Goal: Communication & Community: Connect with others

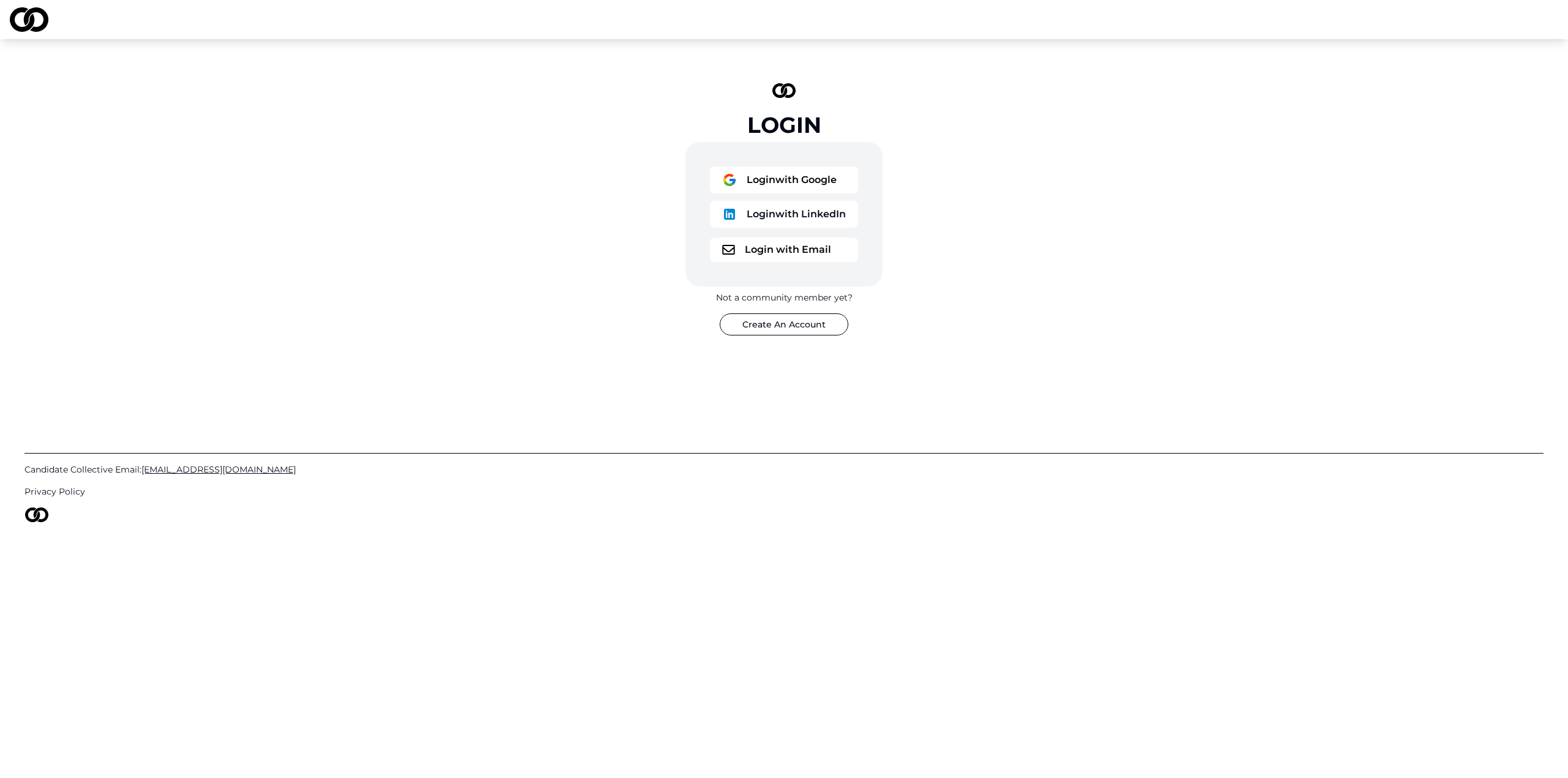
click at [812, 187] on button "Login with Google" at bounding box center [784, 180] width 149 height 27
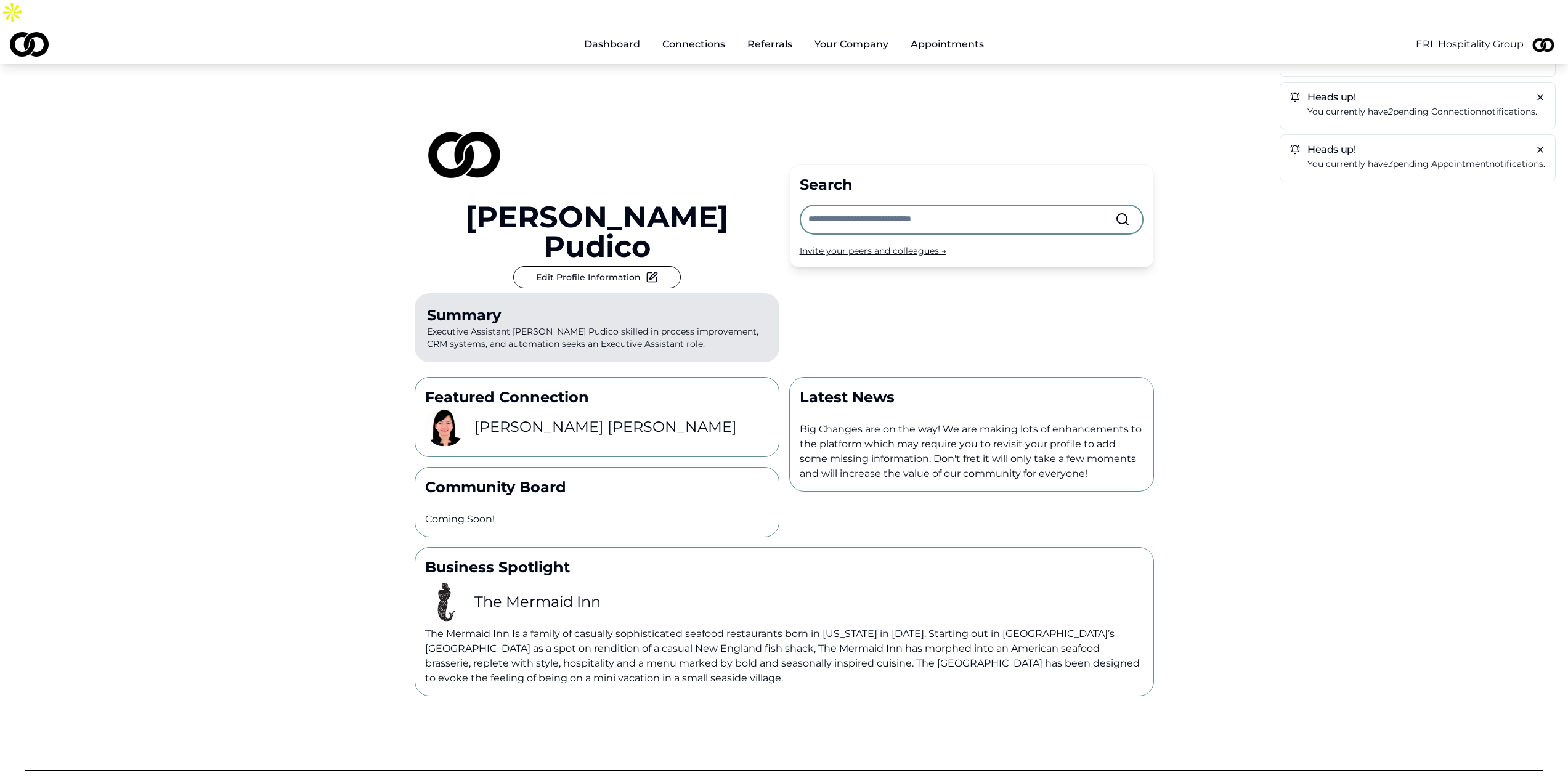
click at [850, 206] on input "text" at bounding box center [962, 220] width 307 height 27
type input "*"
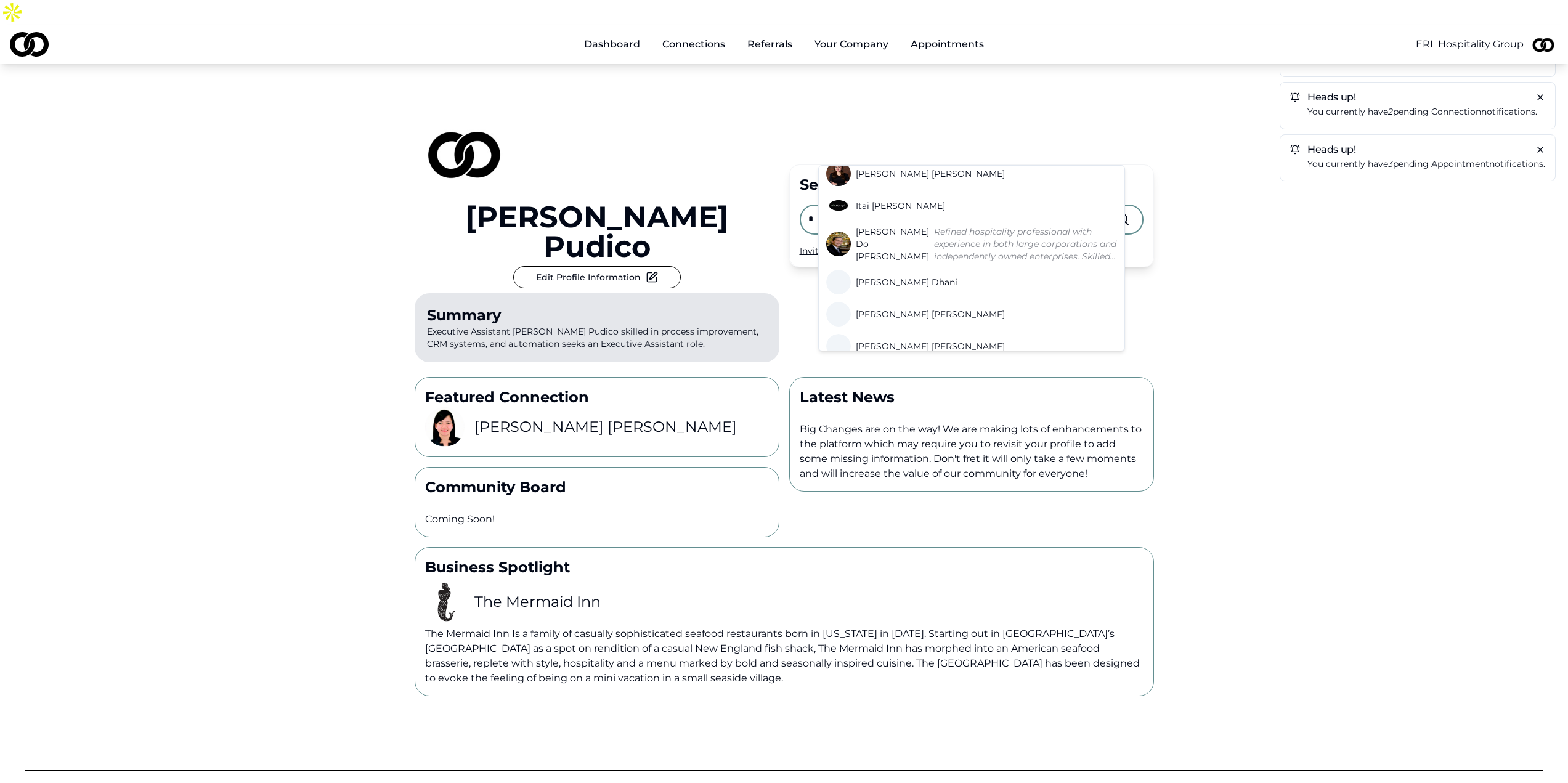
scroll to position [246, 0]
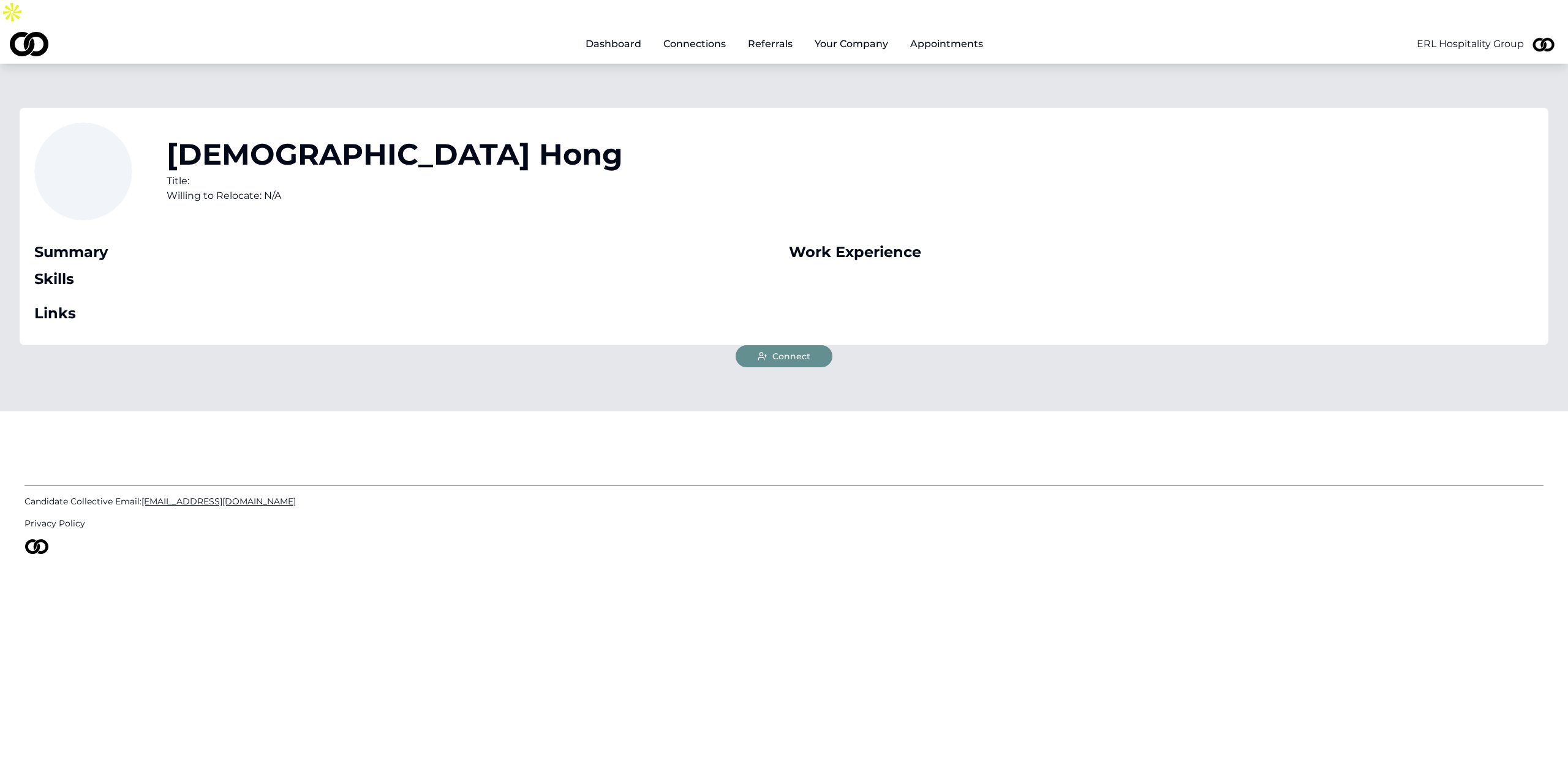
click at [793, 350] on span "Connect" at bounding box center [791, 356] width 38 height 12
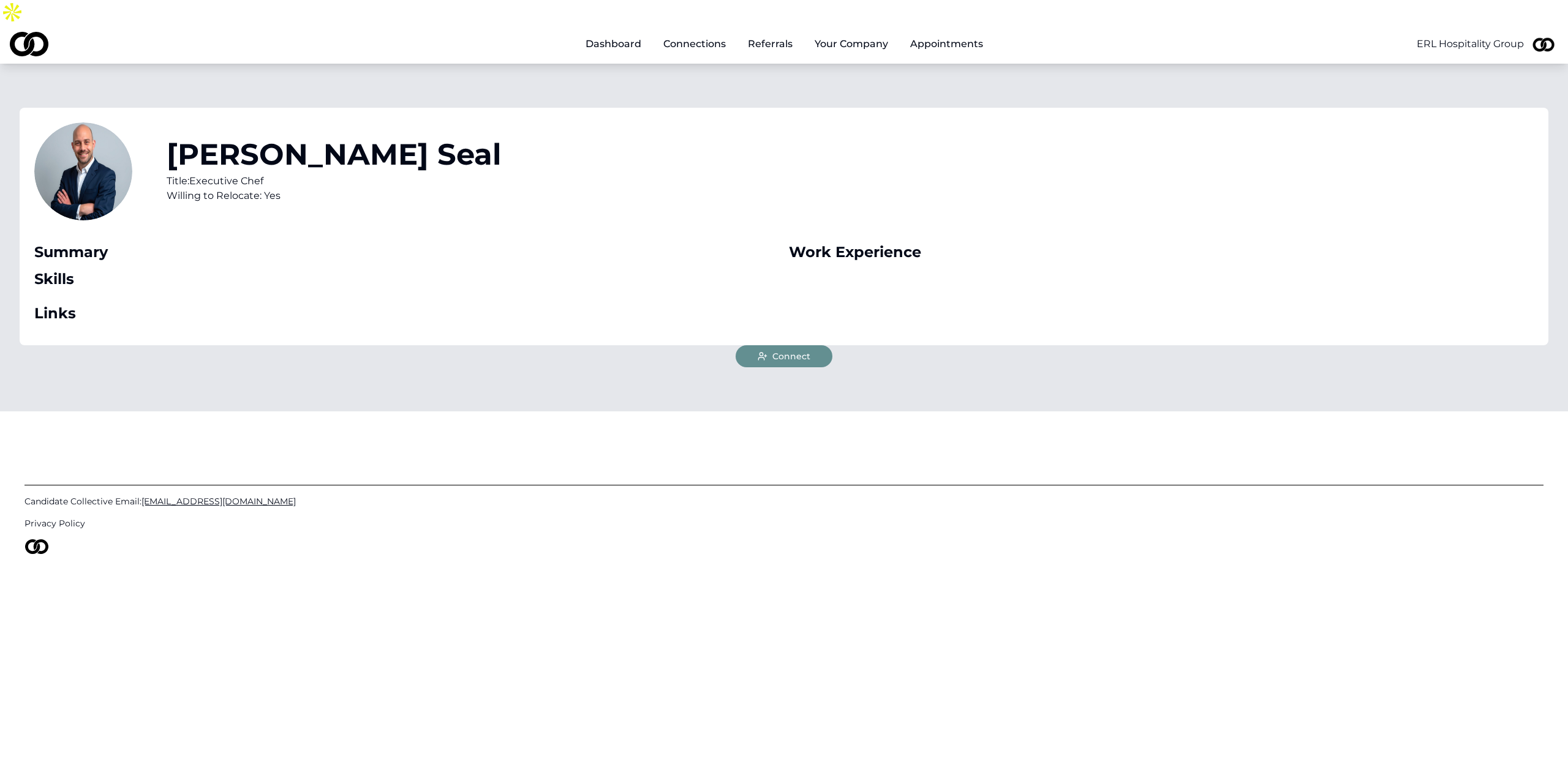
click at [790, 350] on span "Connect" at bounding box center [791, 356] width 38 height 12
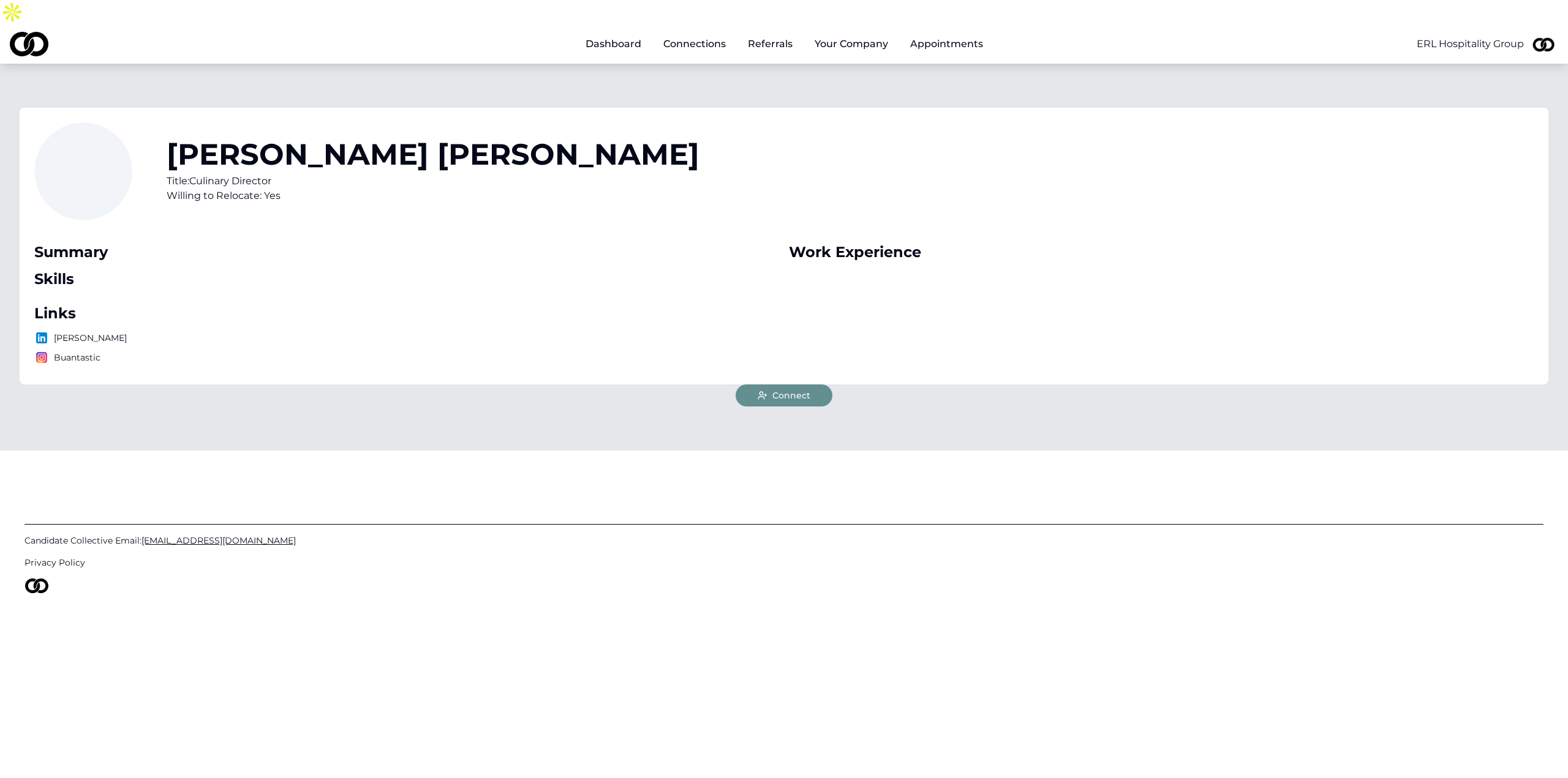
click at [770, 384] on button "Connect" at bounding box center [784, 395] width 97 height 22
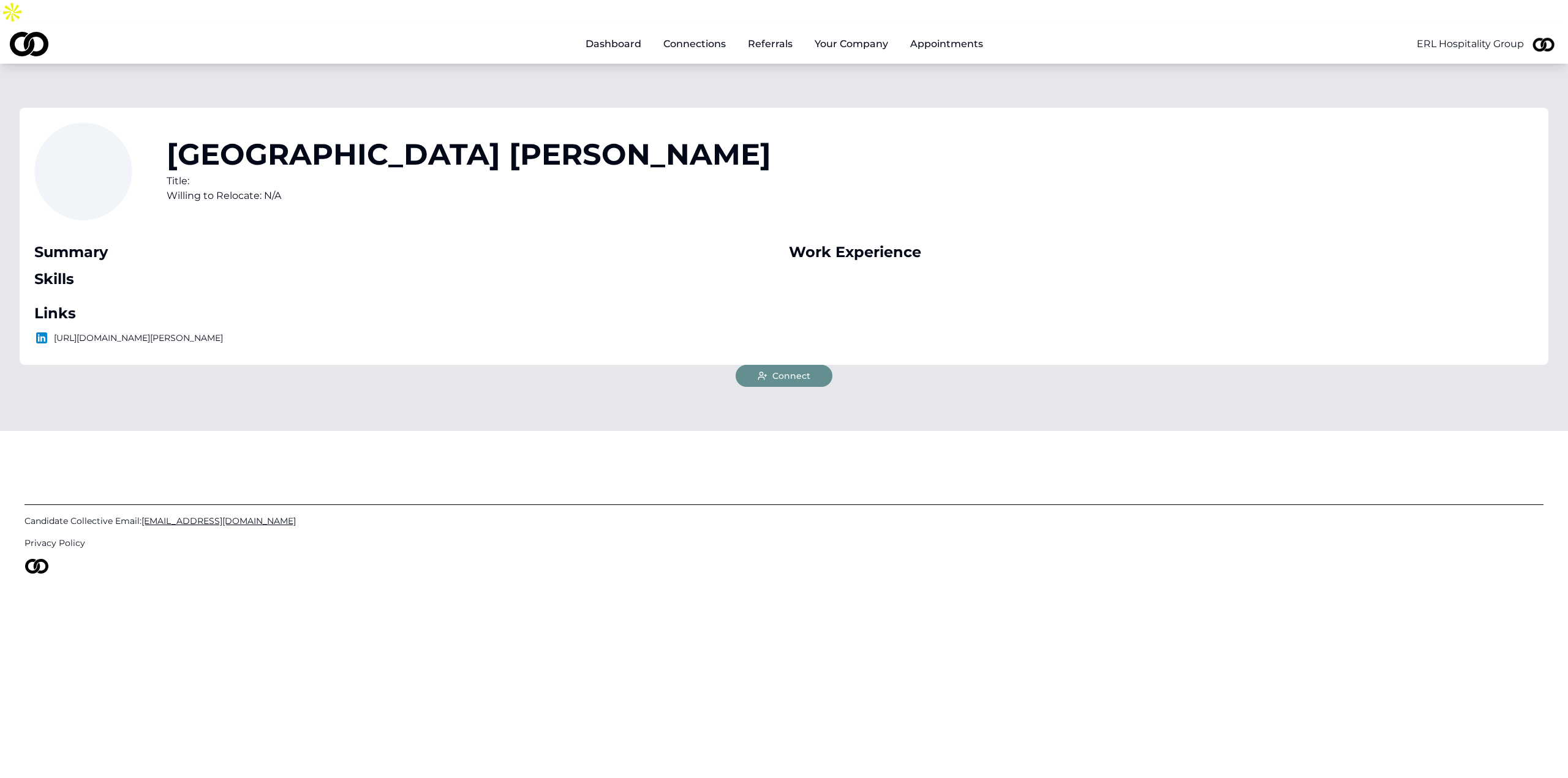
click at [781, 370] on span "Connect" at bounding box center [791, 376] width 38 height 12
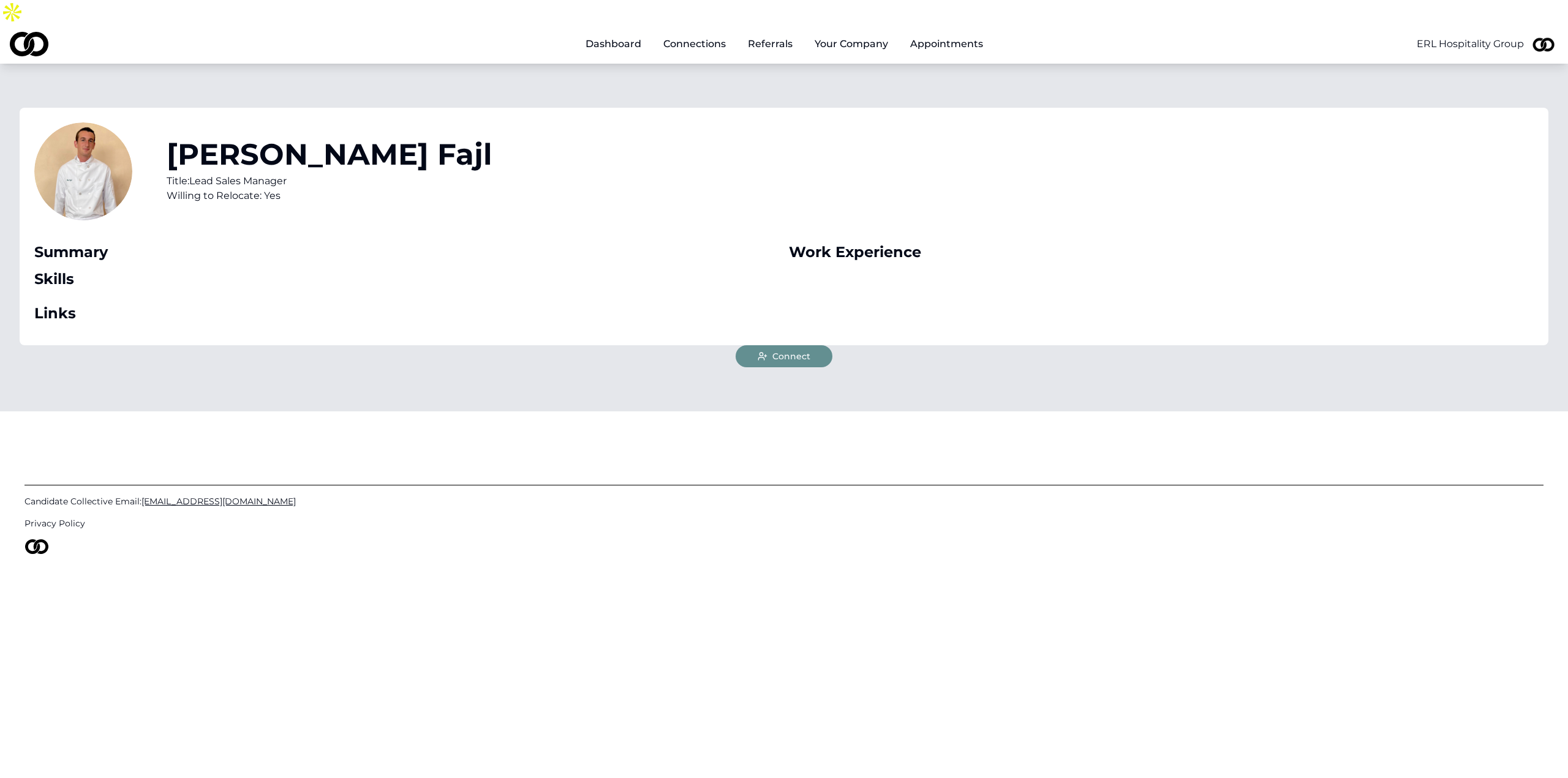
click at [790, 350] on span "Connect" at bounding box center [791, 356] width 38 height 12
click at [770, 345] on button "Connect" at bounding box center [784, 356] width 97 height 22
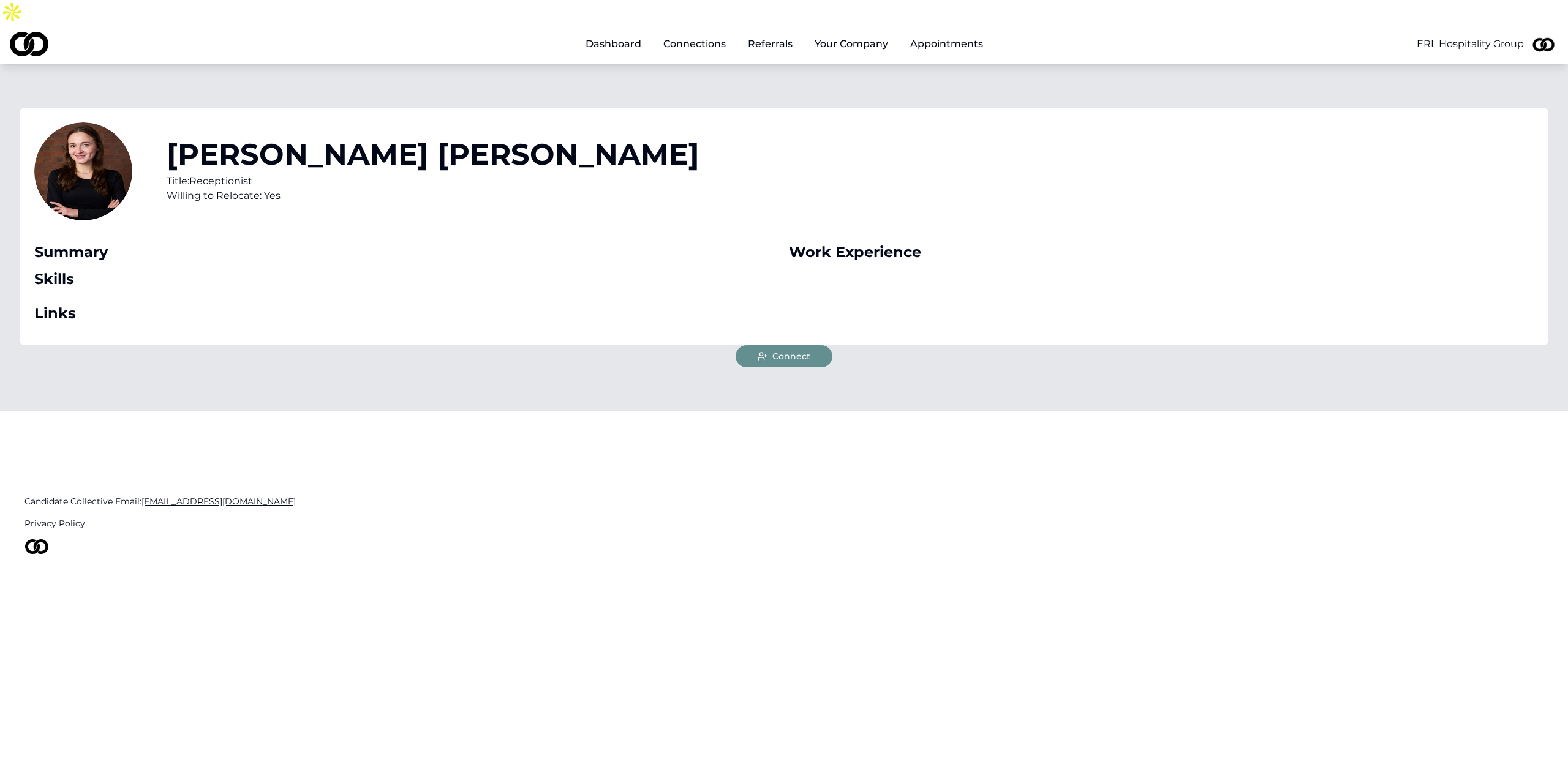
click at [786, 350] on span "Connect" at bounding box center [791, 356] width 38 height 12
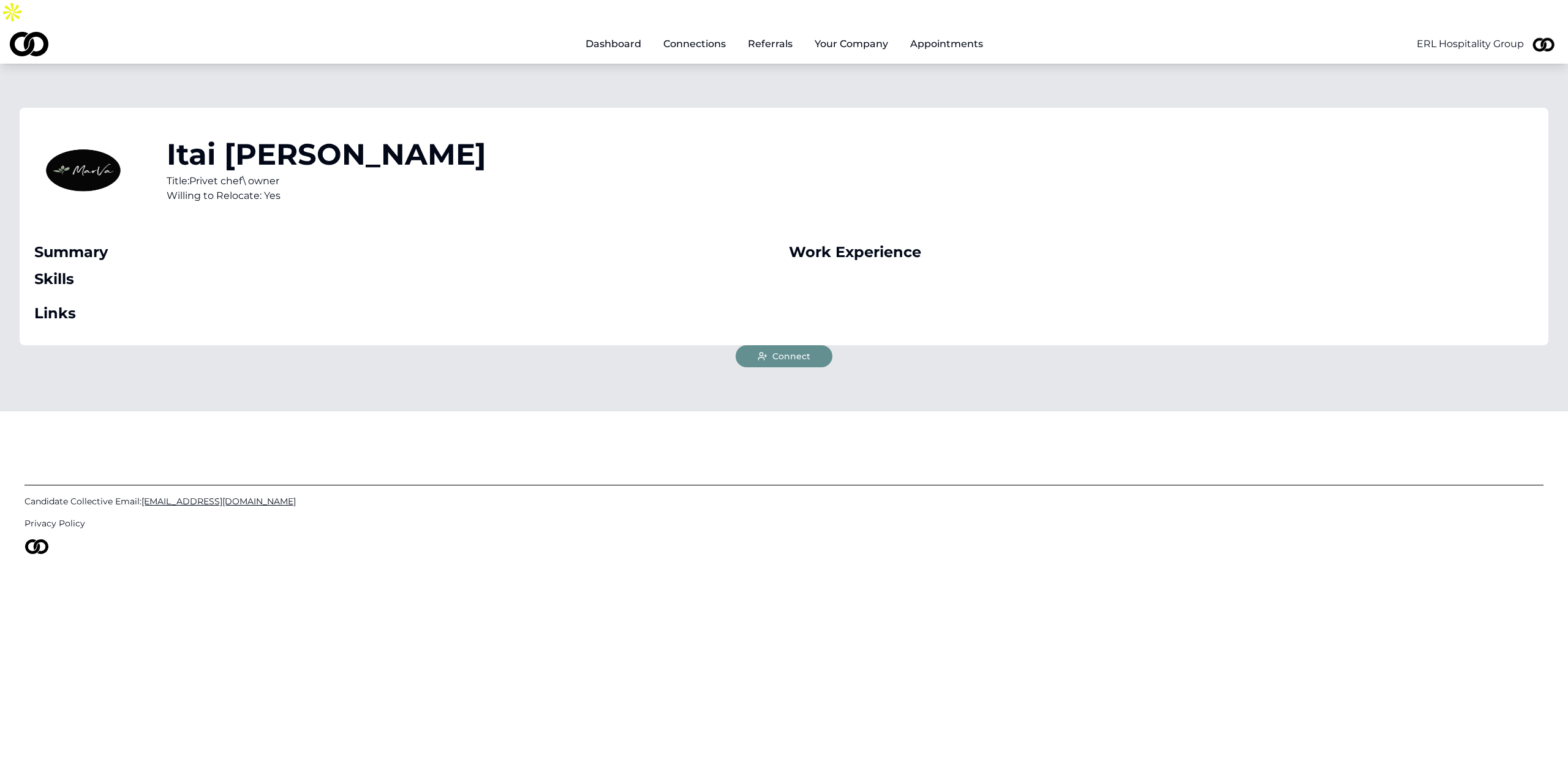
click at [773, 350] on span "Connect" at bounding box center [791, 356] width 38 height 12
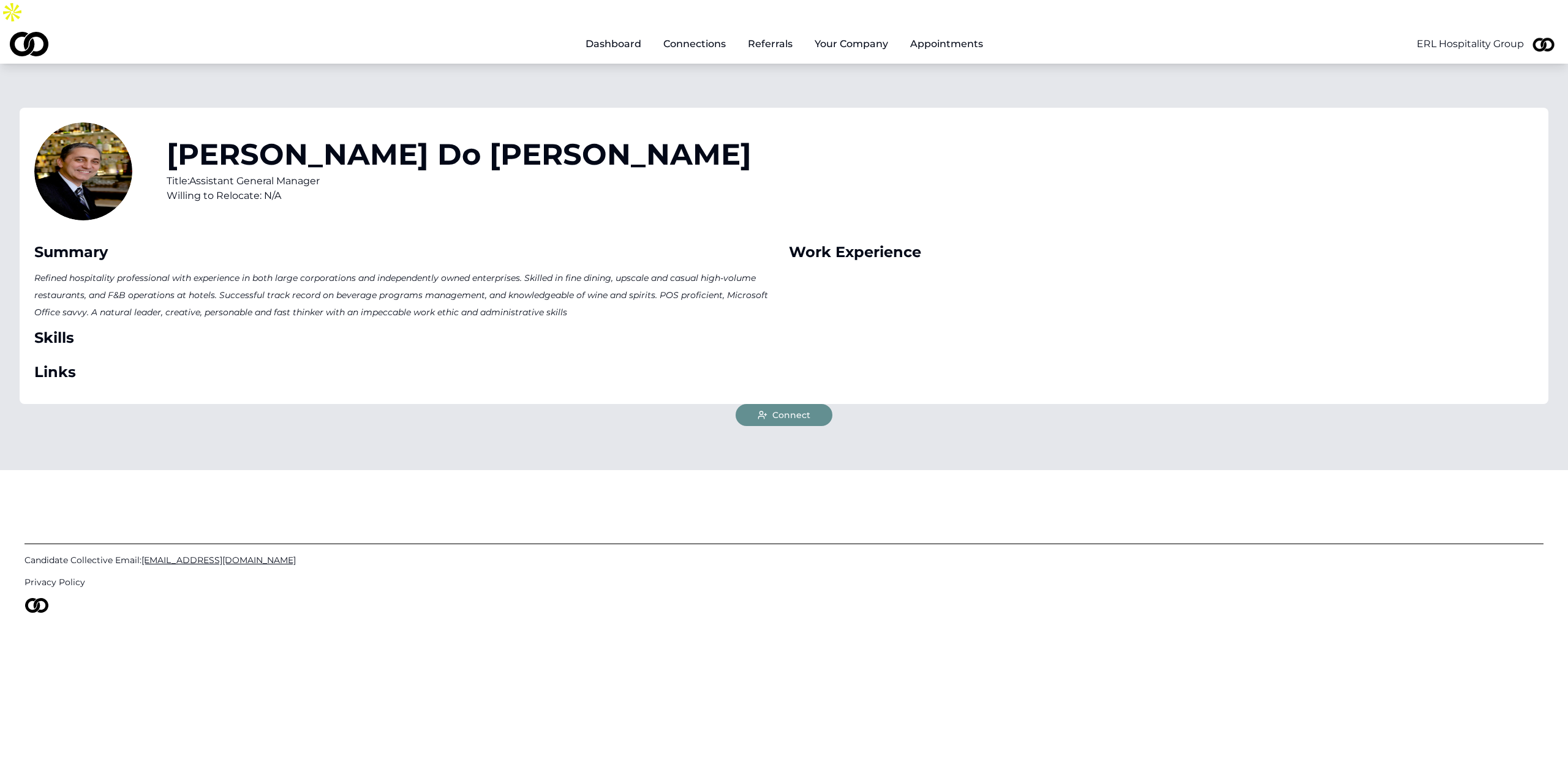
click at [782, 404] on button "Connect" at bounding box center [784, 415] width 97 height 22
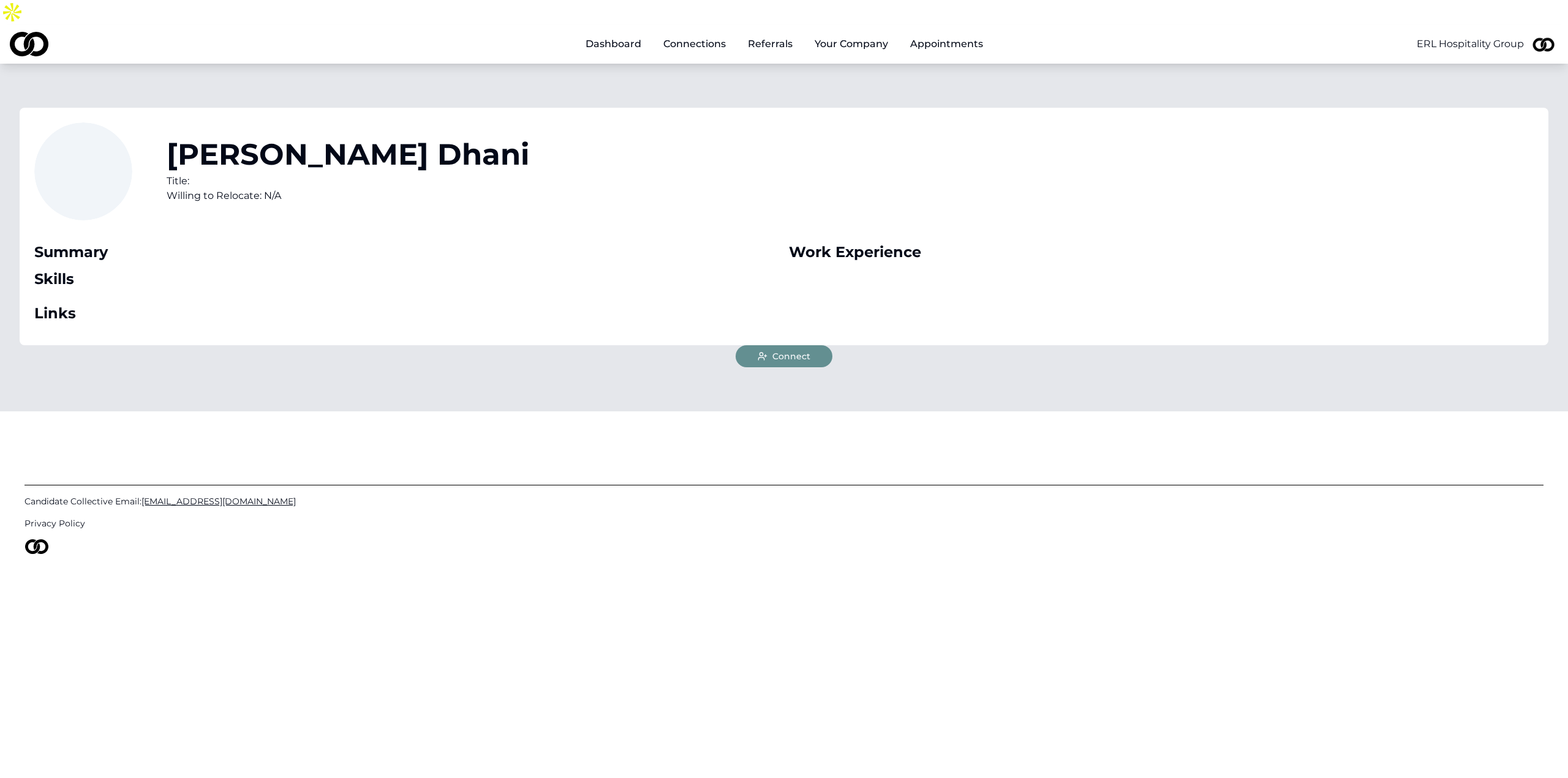
click at [780, 345] on button "Connect" at bounding box center [784, 356] width 97 height 22
click at [774, 350] on span "Connect" at bounding box center [791, 356] width 38 height 12
click at [1494, 20] on html "Dashboard Connections Referrals Your Company Appointments ERL Hospitality Group…" at bounding box center [784, 389] width 1568 height 778
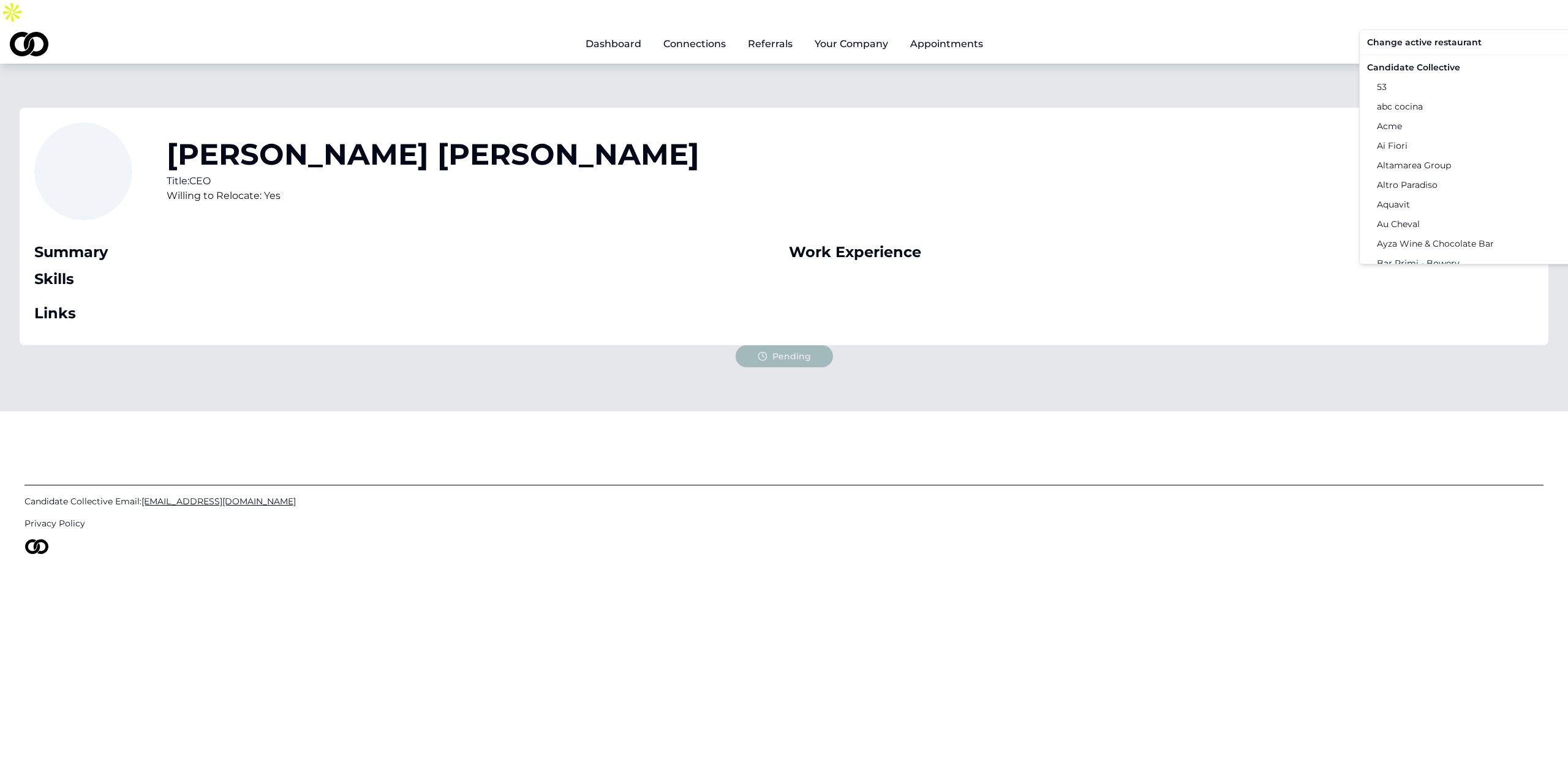
click at [1430, 68] on div "Candidate Collective" at bounding box center [1489, 67] width 253 height 20
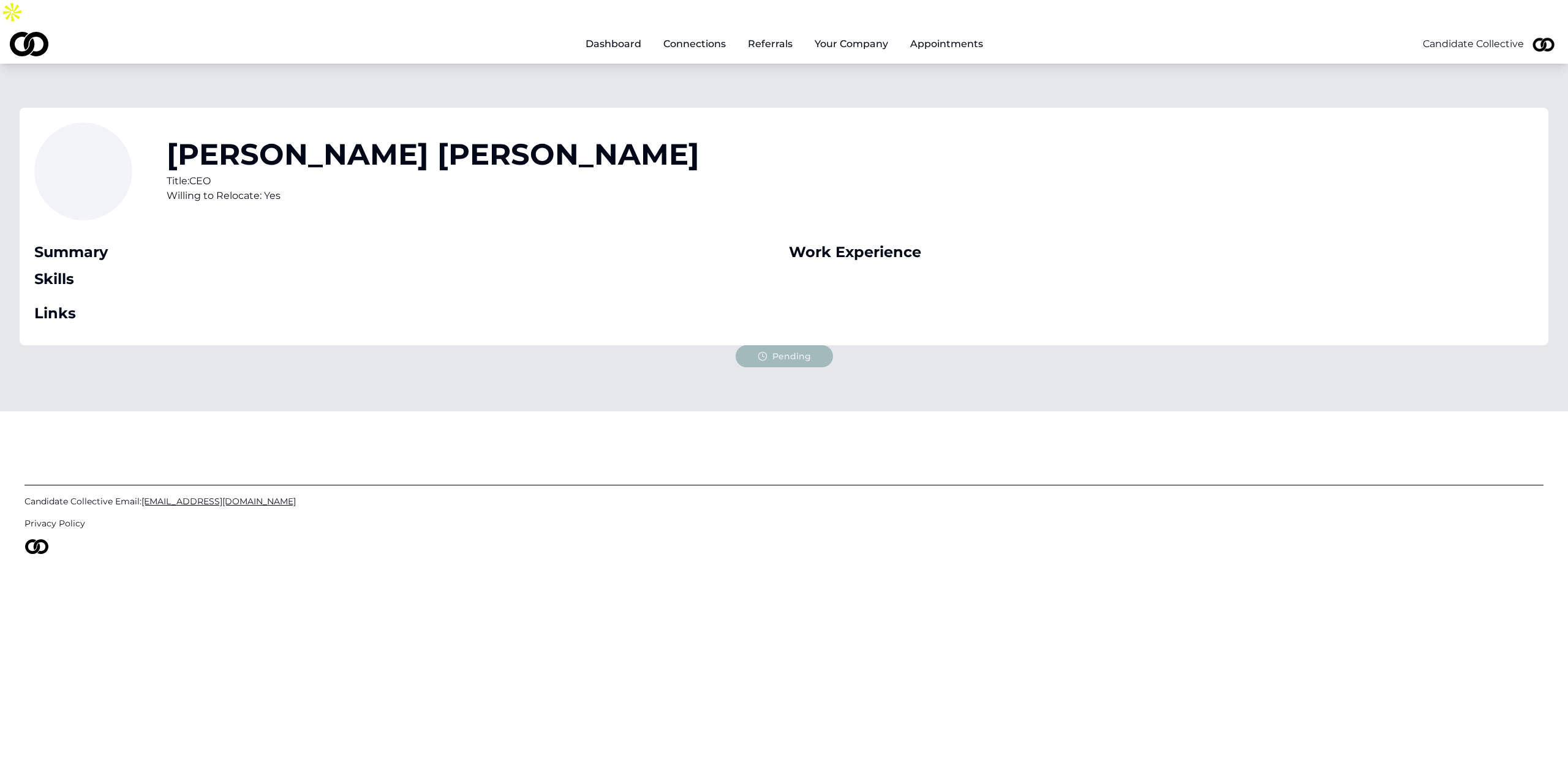
click at [919, 32] on link "Appointments" at bounding box center [946, 44] width 92 height 25
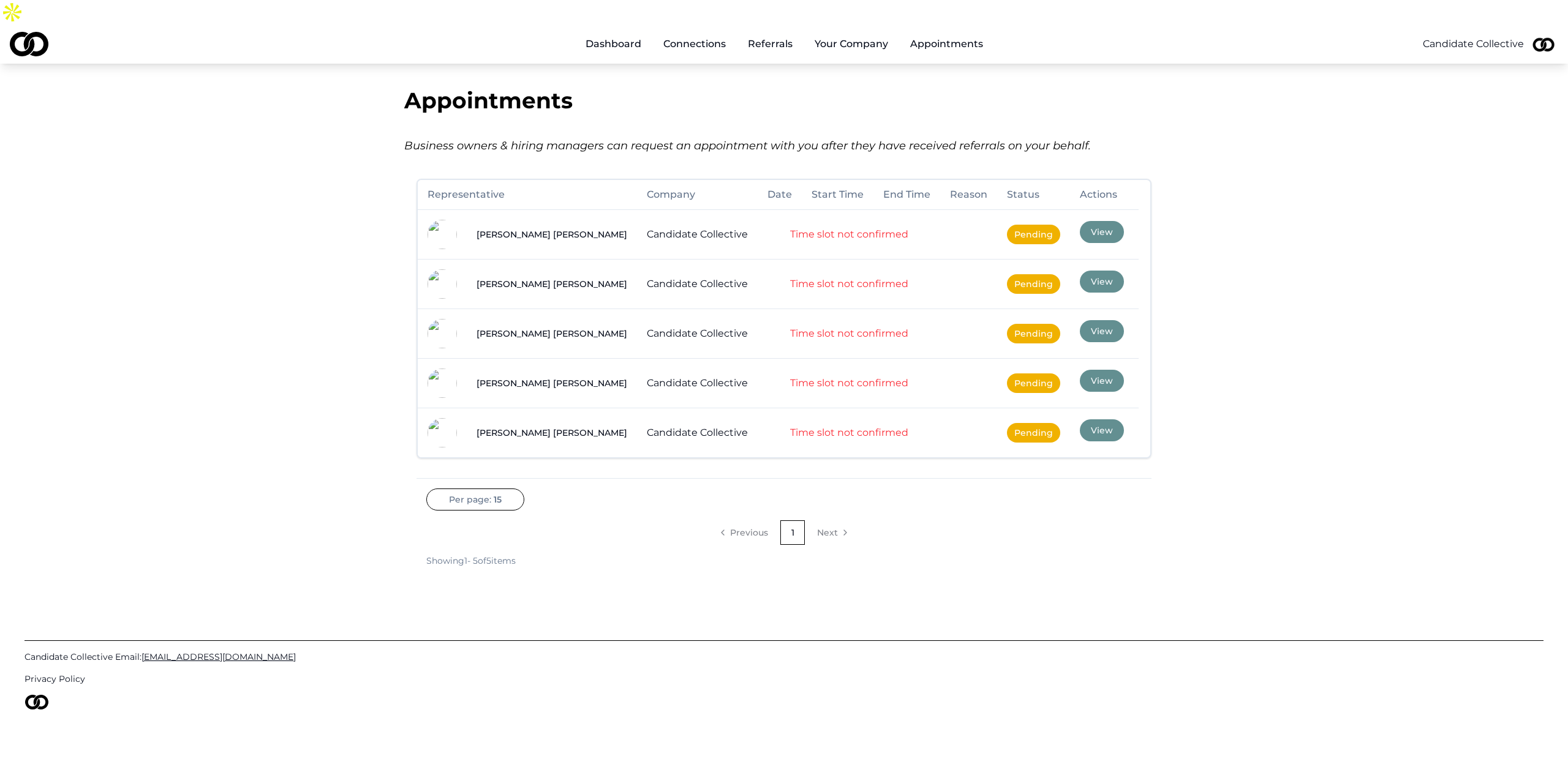
click at [713, 32] on link "Connections" at bounding box center [694, 44] width 82 height 25
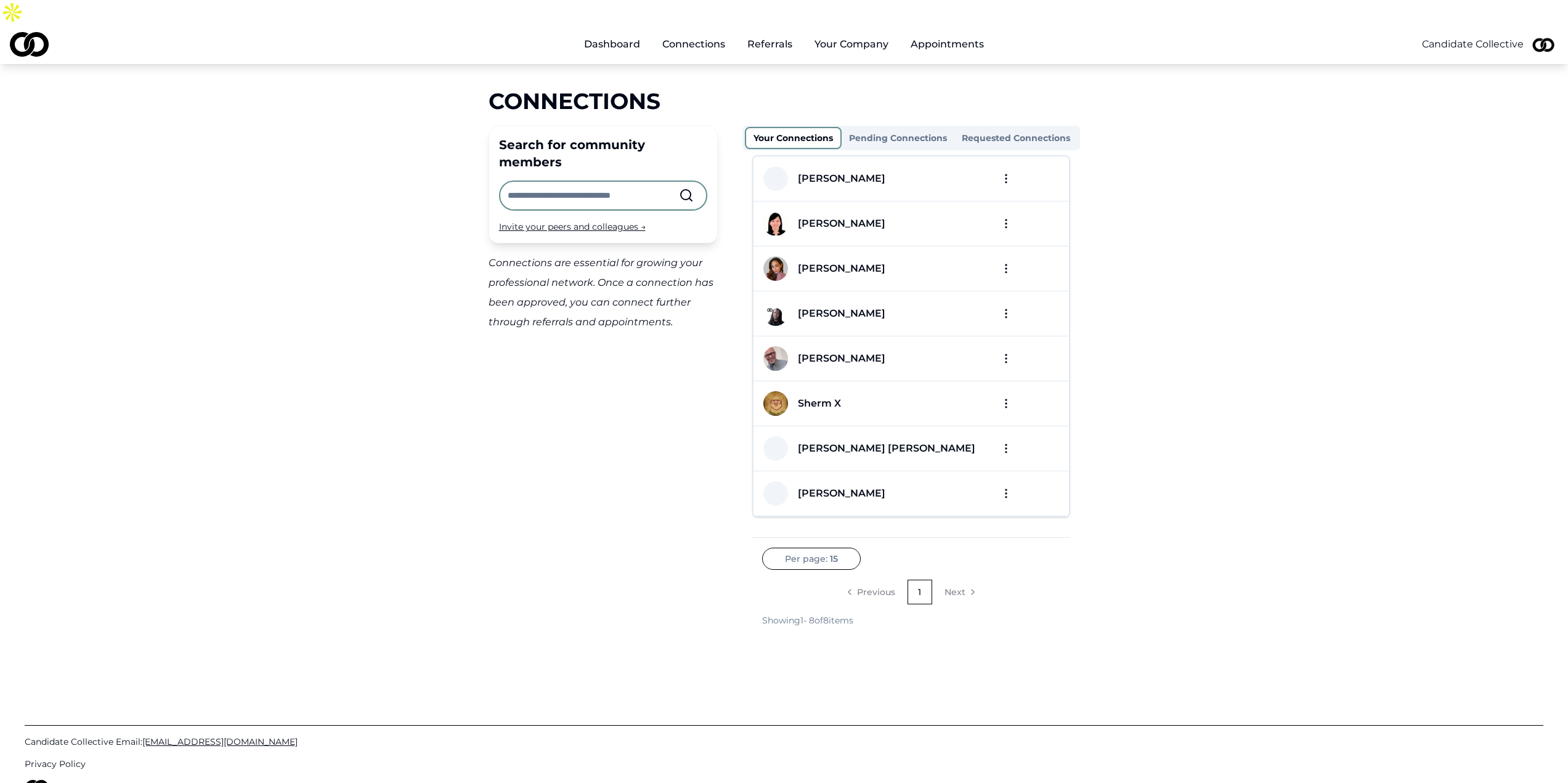
click at [872, 89] on div "Connections" at bounding box center [784, 101] width 591 height 25
click at [901, 128] on button "Pending Connections" at bounding box center [902, 137] width 113 height 20
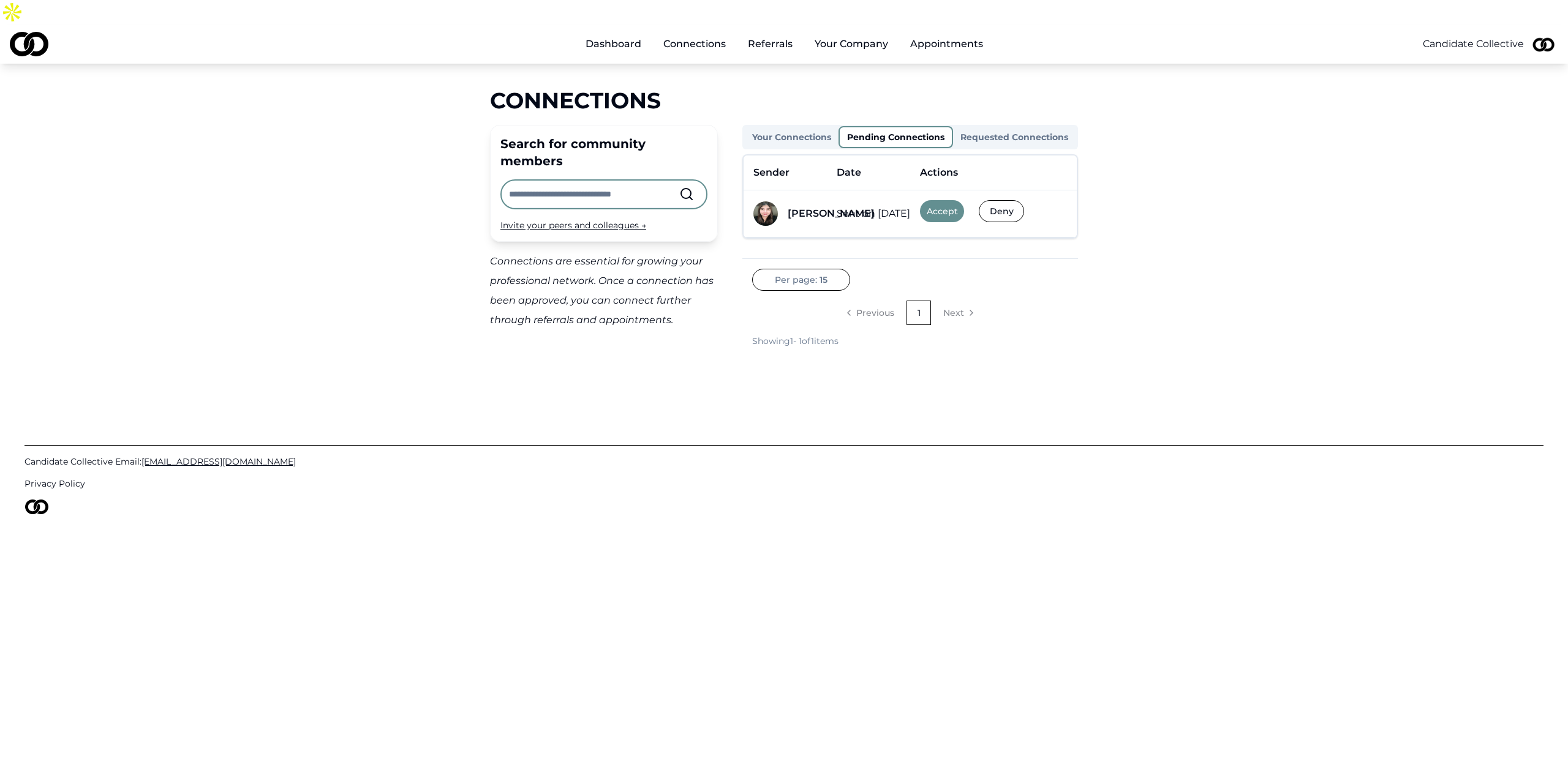
click at [935, 200] on button "Accept" at bounding box center [942, 211] width 44 height 22
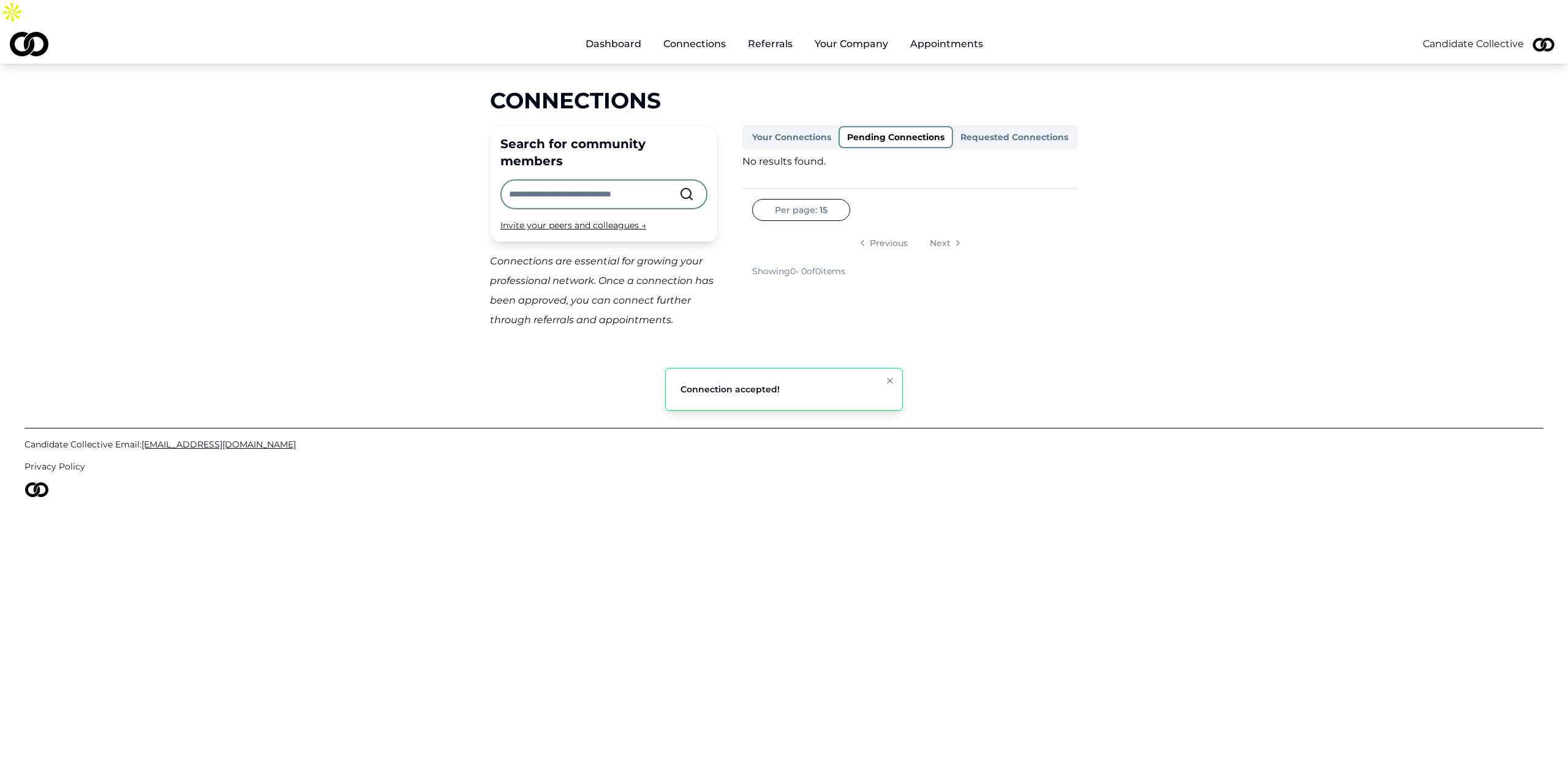
click at [993, 127] on button "Requested Connections" at bounding box center [1014, 137] width 122 height 20
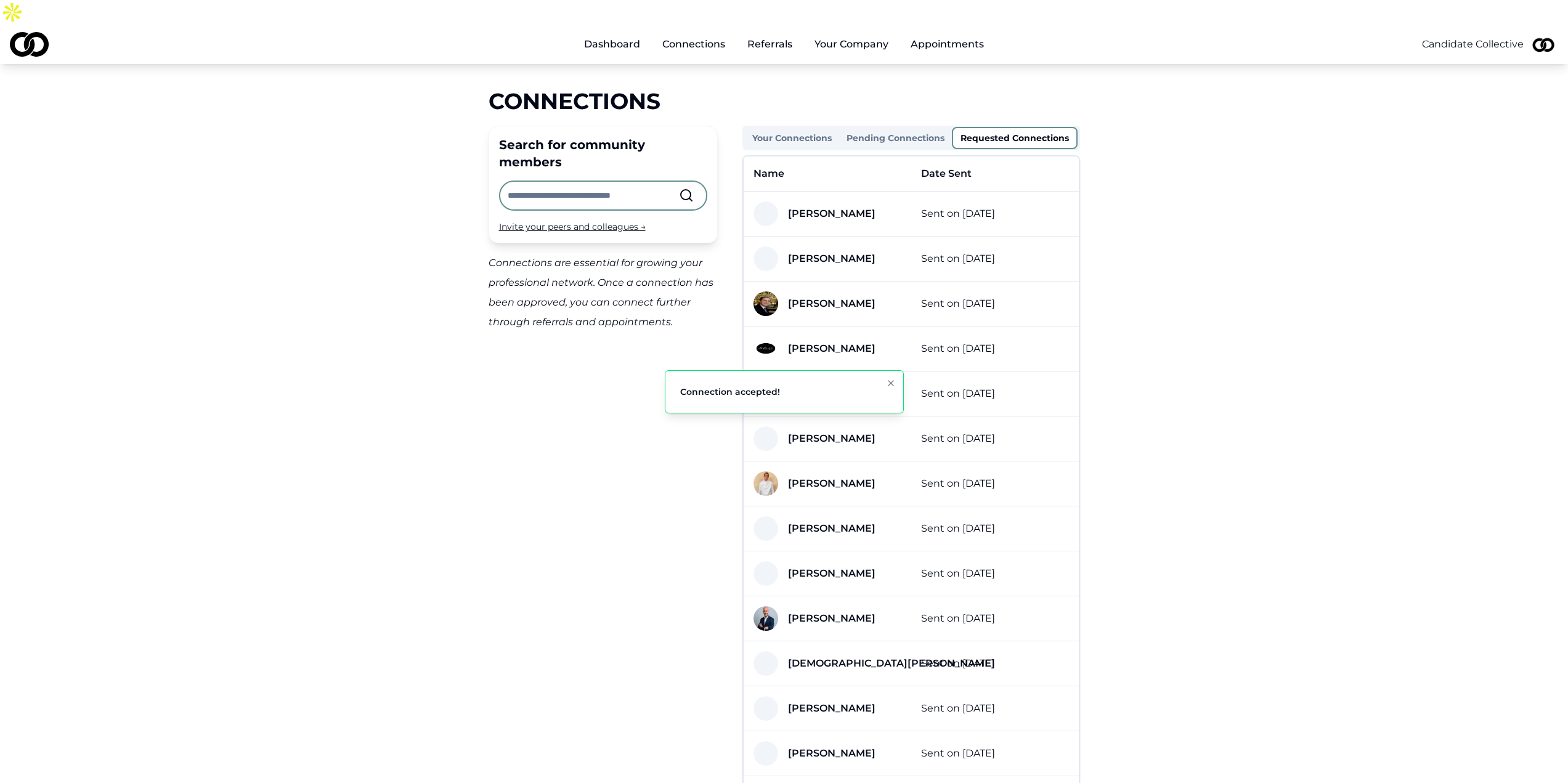
click at [779, 89] on div "Connections" at bounding box center [784, 101] width 591 height 25
